Goal: Transaction & Acquisition: Subscribe to service/newsletter

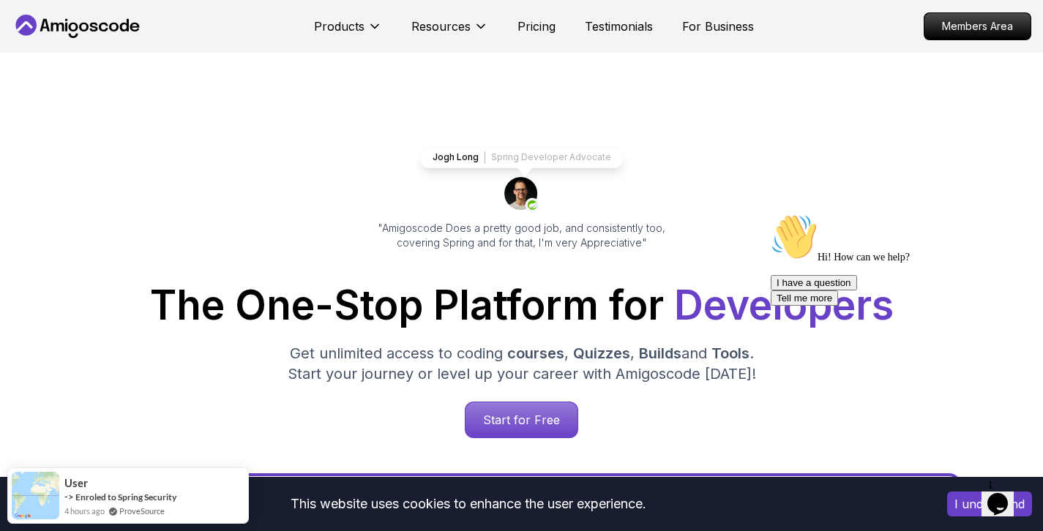
click at [535, 159] on p "Spring Developer Advocate" at bounding box center [551, 157] width 120 height 12
click at [533, 30] on p "Pricing" at bounding box center [536, 27] width 38 height 18
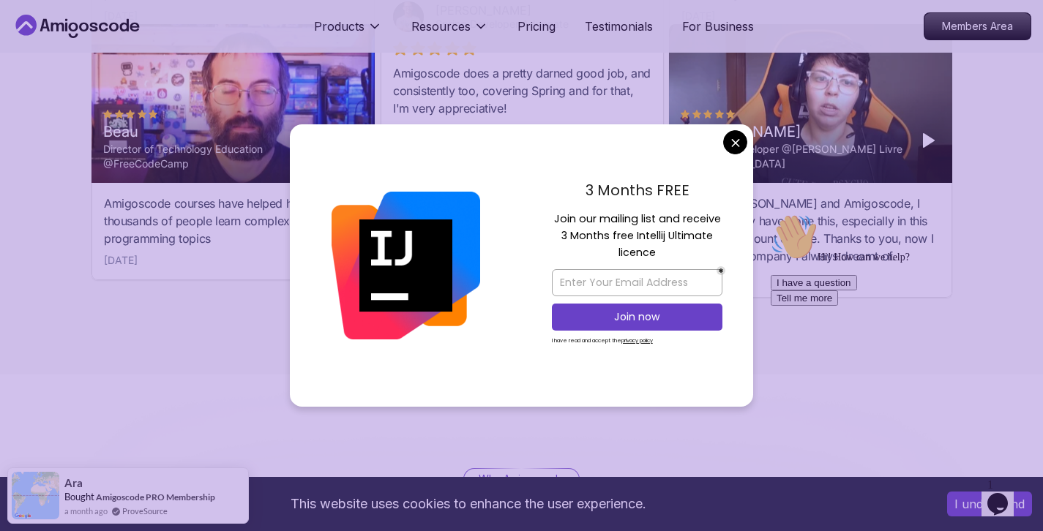
scroll to position [4047, 0]
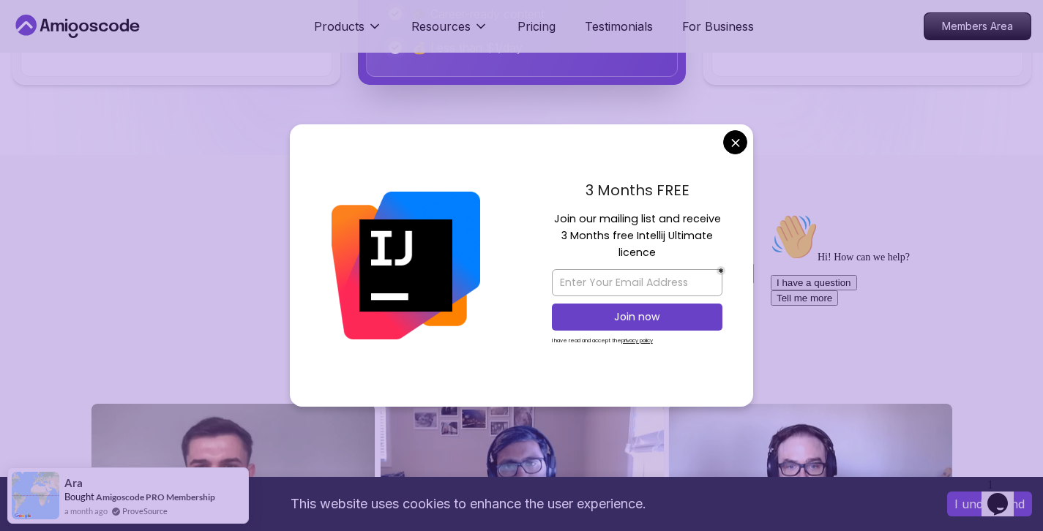
click at [739, 140] on body "This website uses cookies to enhance the user experience. I understand Products…" at bounding box center [521, 242] width 1043 height 8578
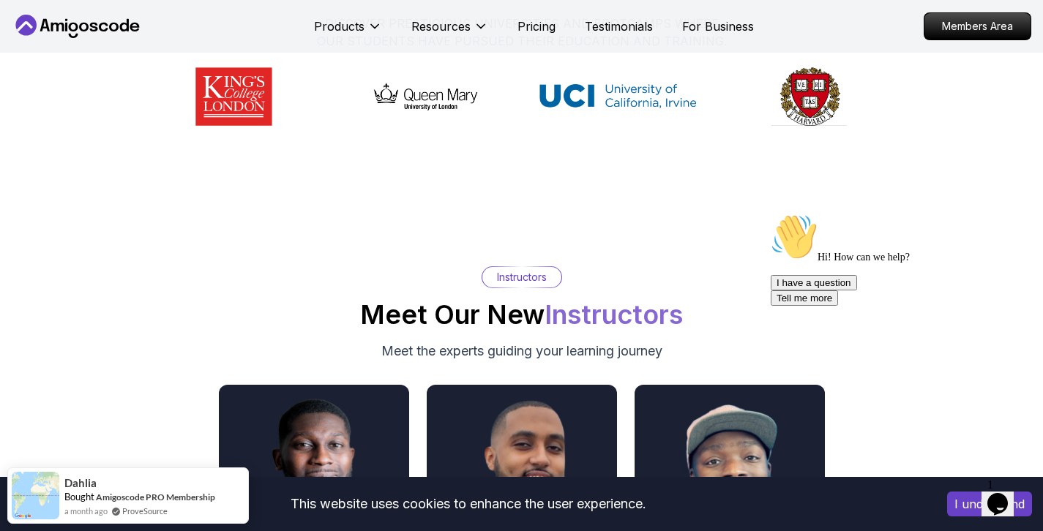
scroll to position [7428, 0]
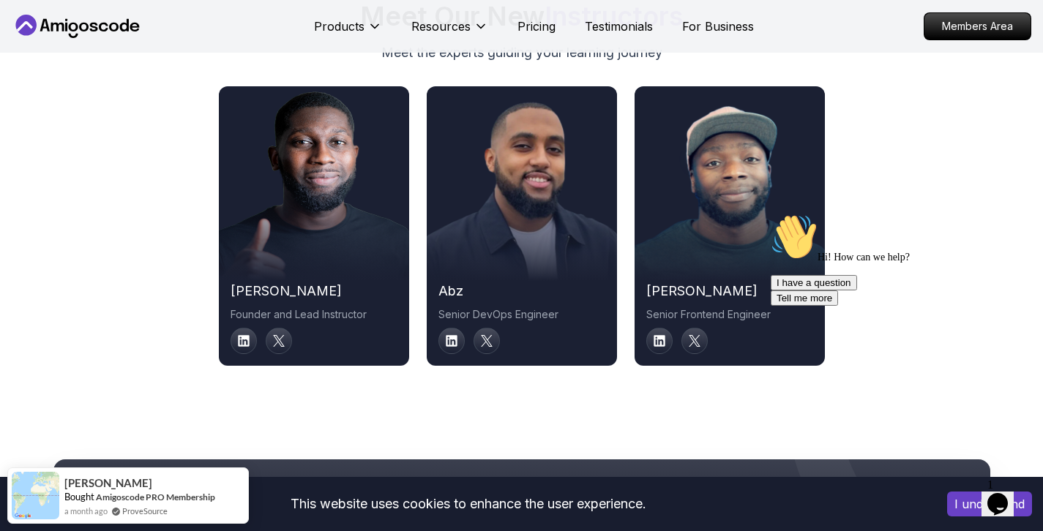
click at [250, 291] on h2 "[PERSON_NAME]" at bounding box center [314, 291] width 167 height 20
click at [243, 341] on icon at bounding box center [243, 340] width 13 height 13
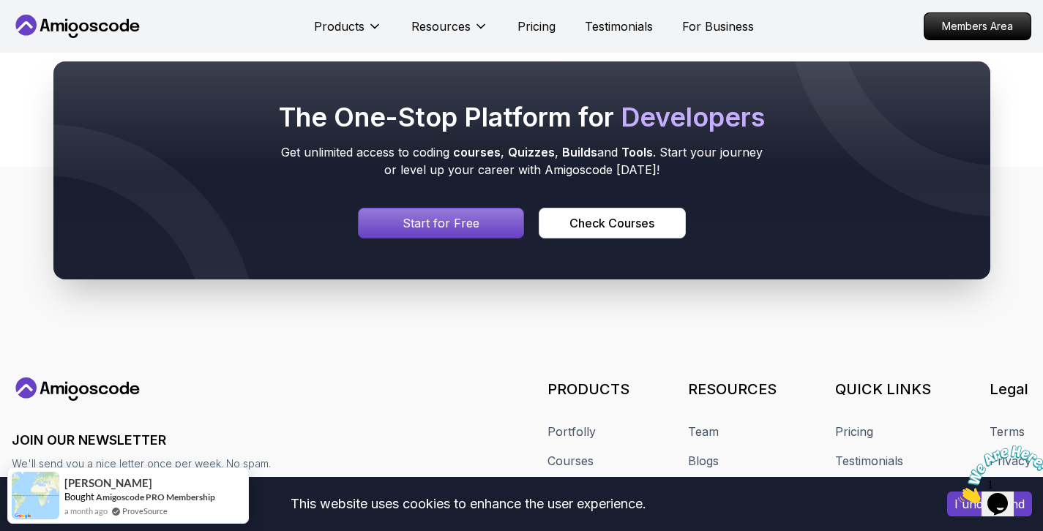
scroll to position [7606, 0]
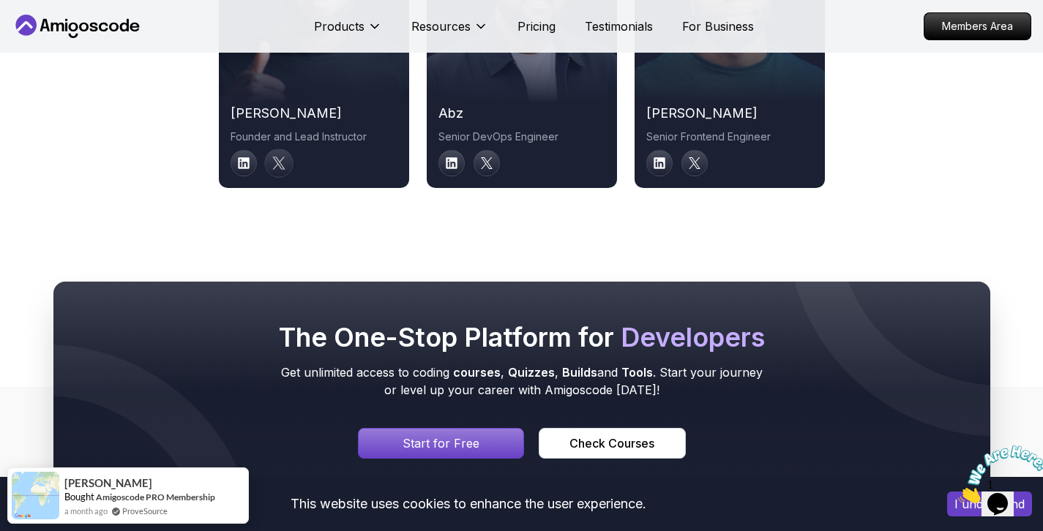
click at [282, 165] on icon at bounding box center [278, 163] width 13 height 13
